Goal: Task Accomplishment & Management: Manage account settings

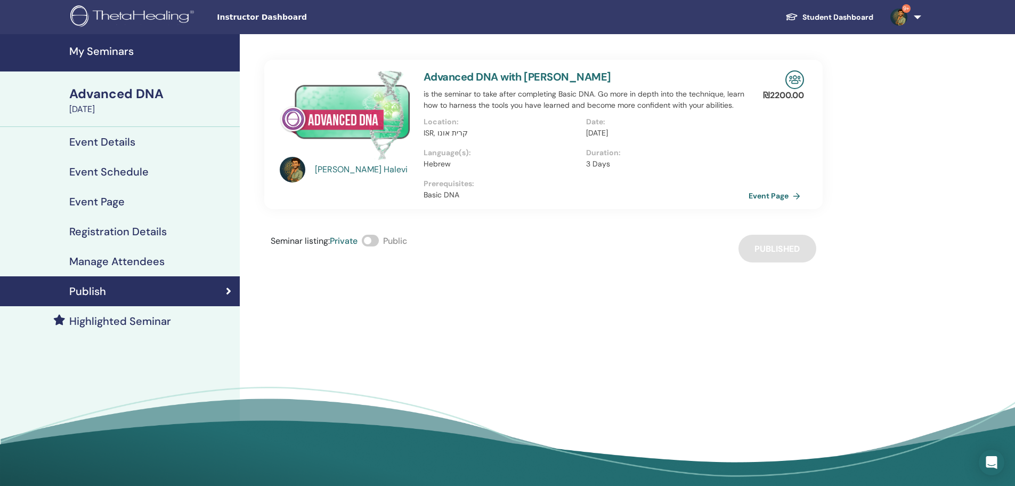
click at [112, 141] on h4 "Event Details" at bounding box center [102, 141] width 66 height 13
drag, startPoint x: 187, startPoint y: 142, endPoint x: 198, endPoint y: 143, distance: 11.2
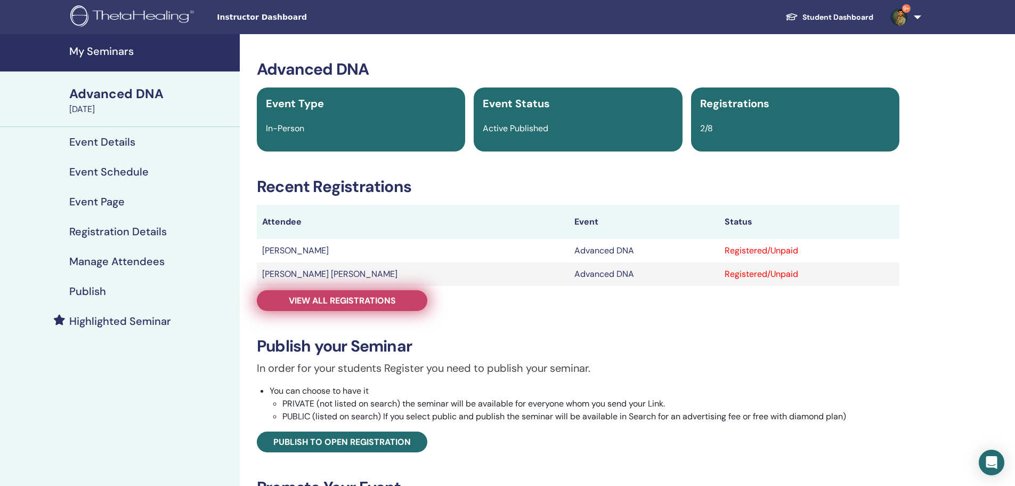
click at [417, 302] on link "View all registrations" at bounding box center [342, 300] width 171 height 21
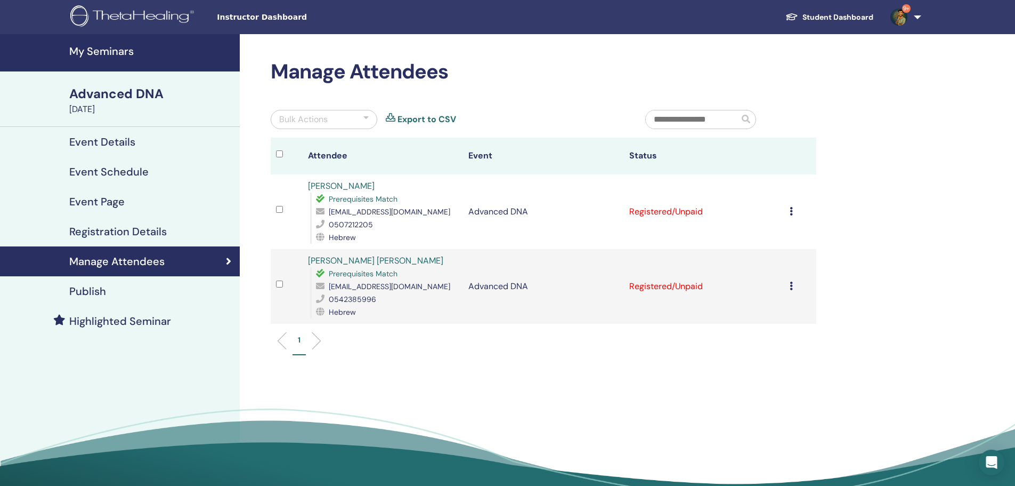
click at [790, 211] on icon at bounding box center [791, 211] width 3 height 9
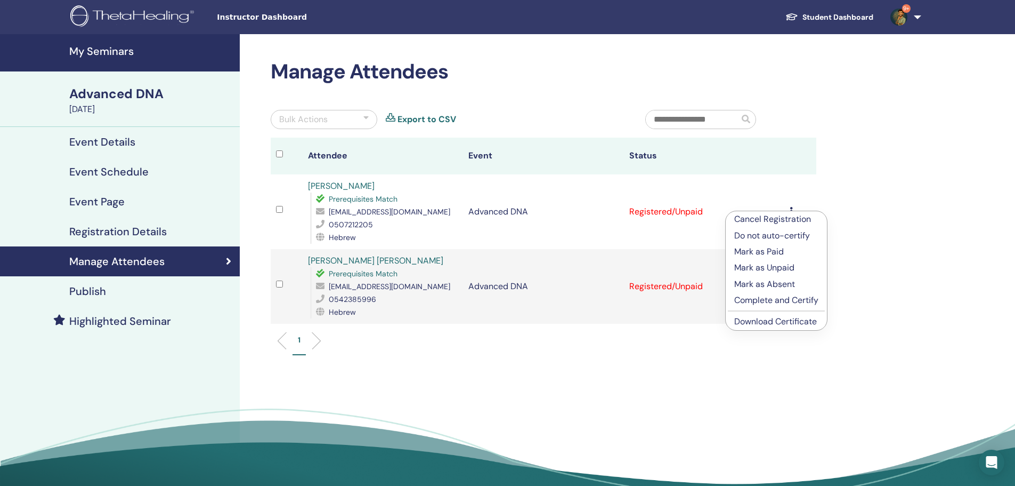
click at [775, 253] on p "Mark as Paid" at bounding box center [777, 251] width 84 height 13
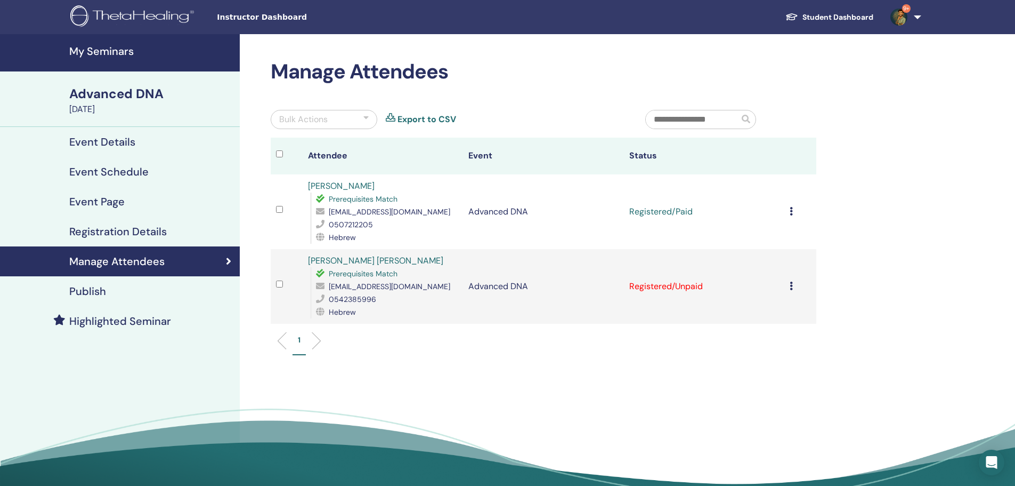
click at [792, 281] on icon at bounding box center [791, 285] width 3 height 9
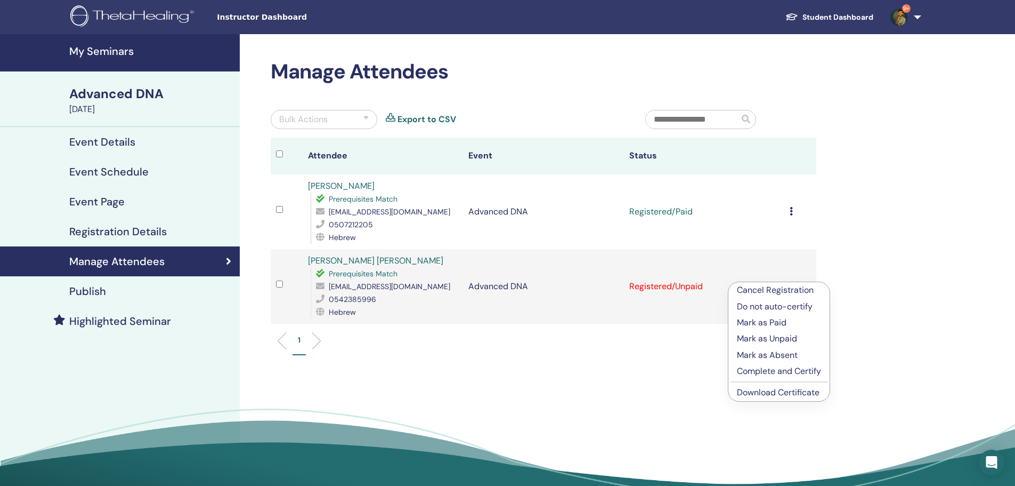
click at [772, 323] on p "Mark as Paid" at bounding box center [779, 322] width 84 height 13
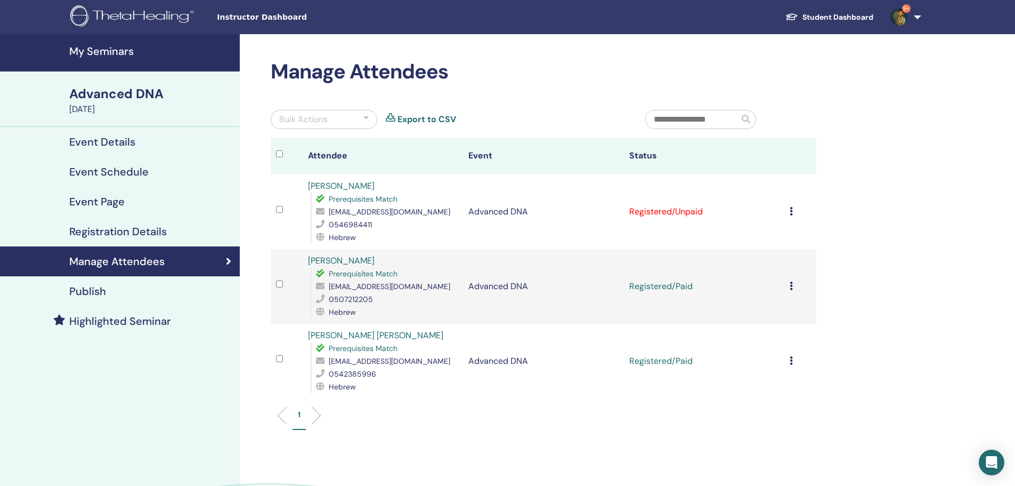
click at [792, 215] on icon at bounding box center [791, 211] width 3 height 9
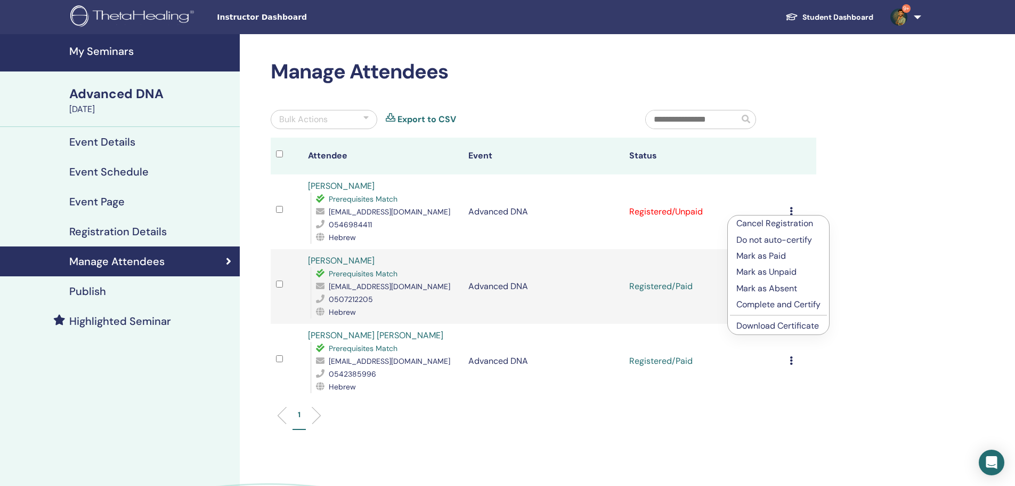
click at [767, 254] on p "Mark as Paid" at bounding box center [779, 255] width 84 height 13
